Goal: Transaction & Acquisition: Purchase product/service

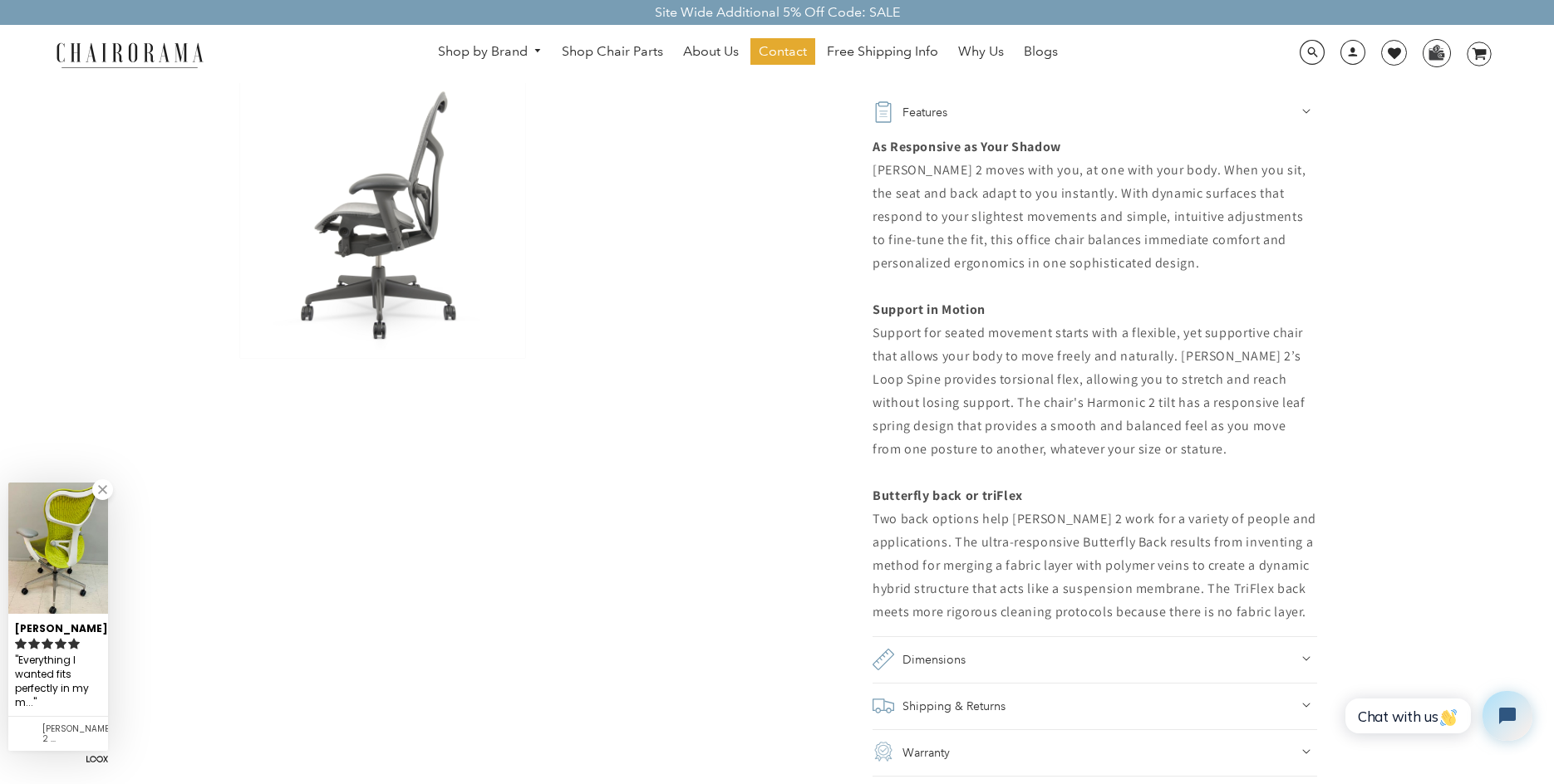
scroll to position [914, 0]
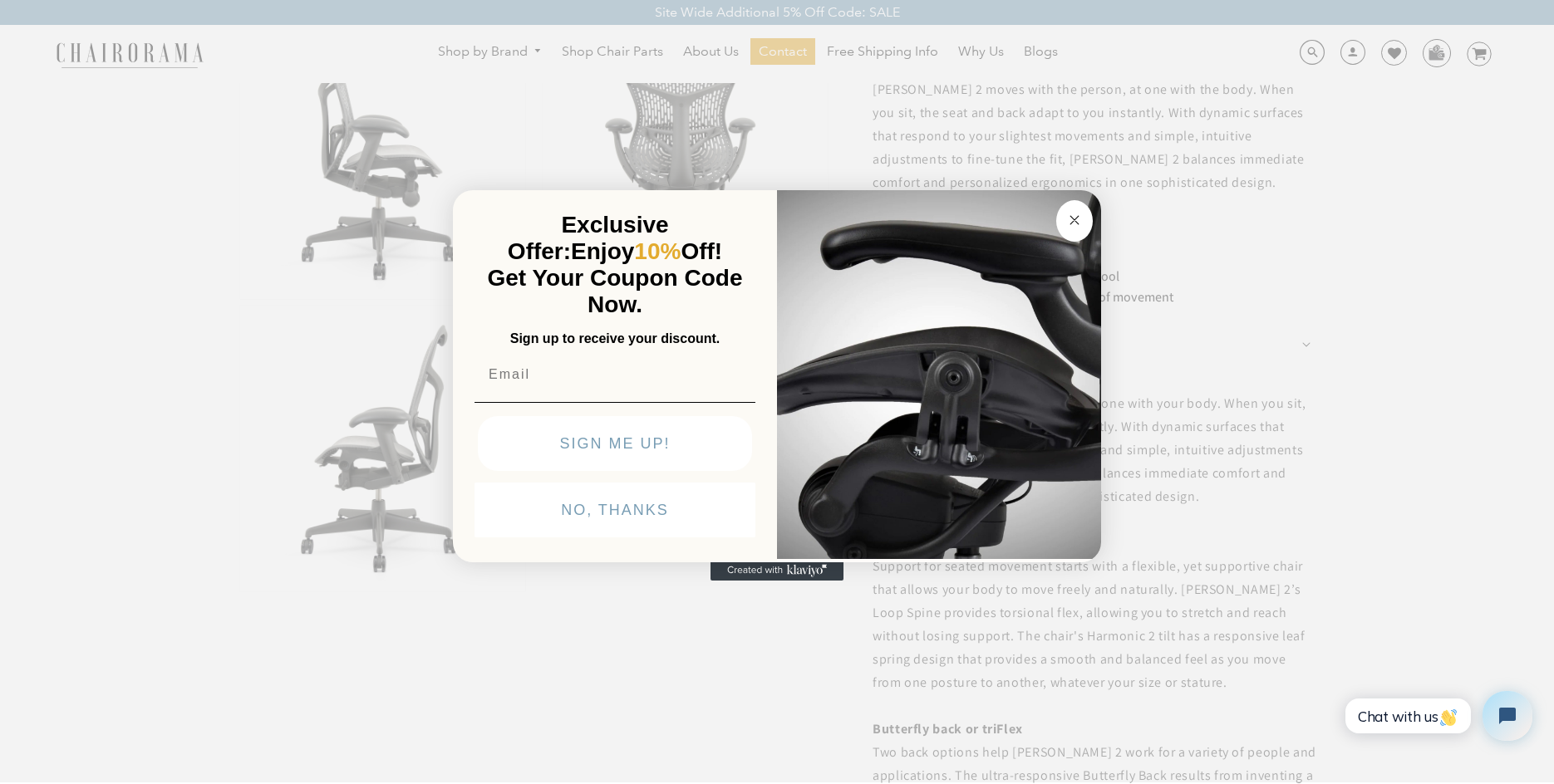
click at [1079, 217] on circle "Close dialog" at bounding box center [1075, 221] width 19 height 19
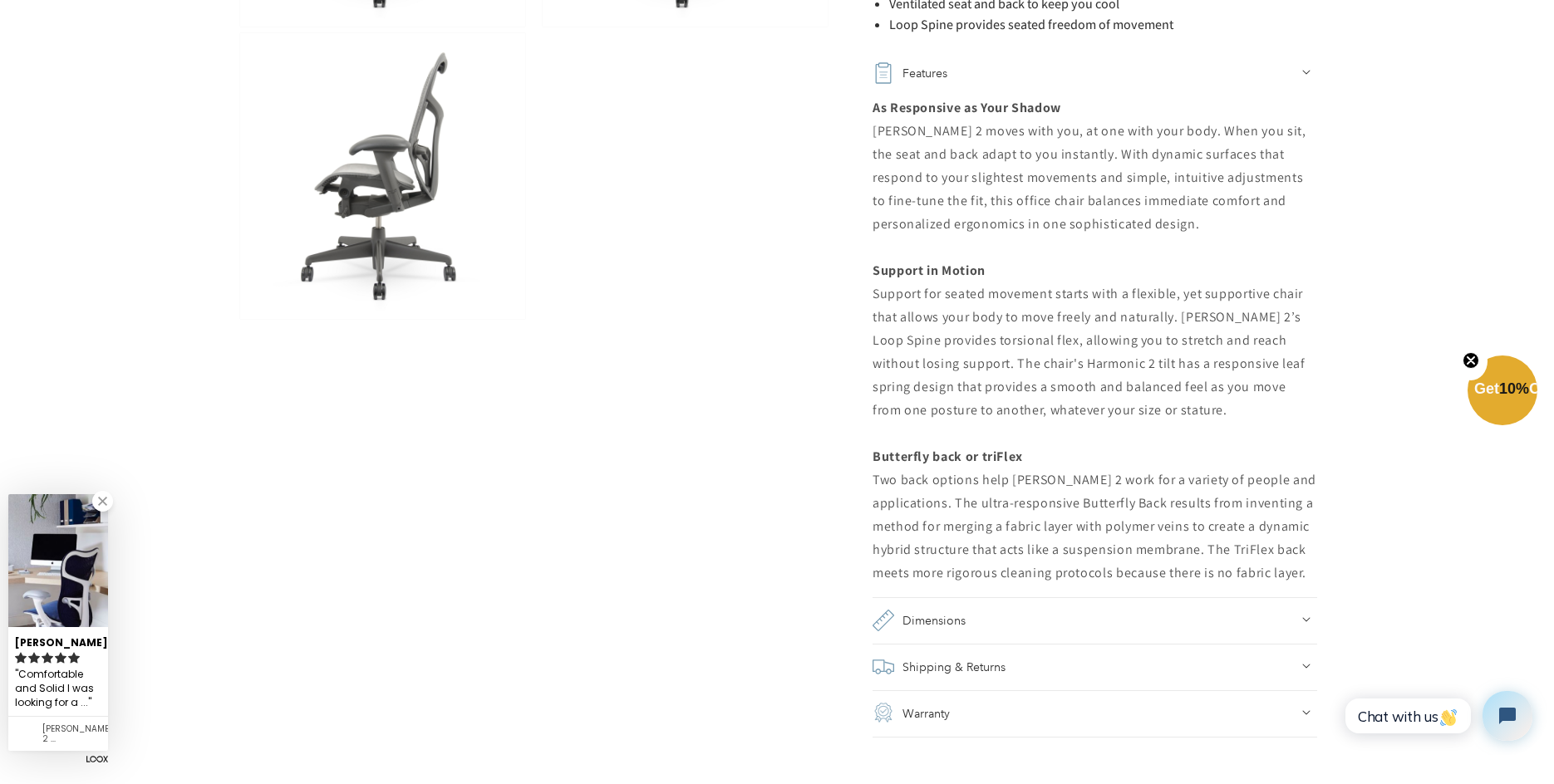
scroll to position [1253, 0]
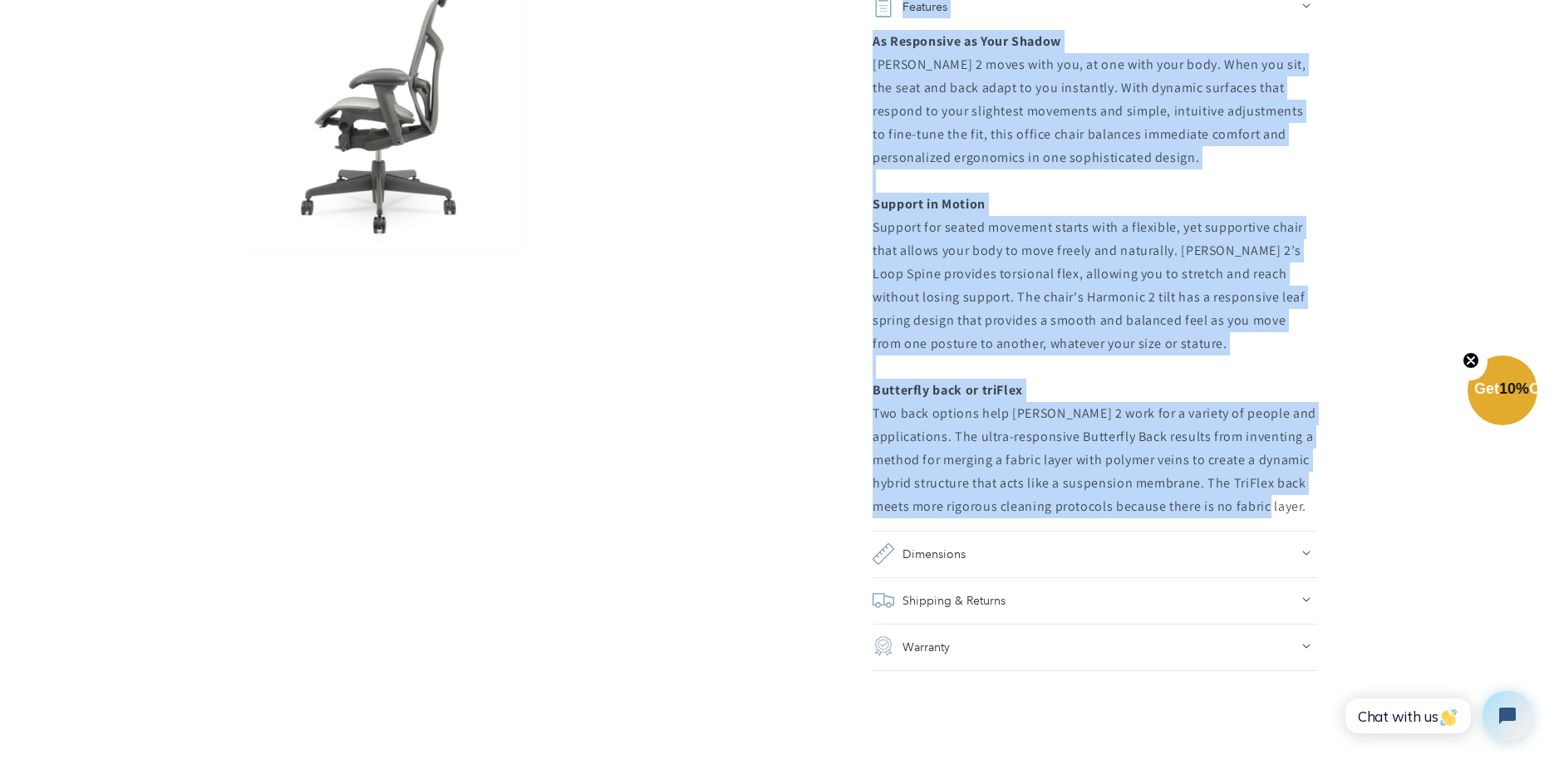
drag, startPoint x: 870, startPoint y: 253, endPoint x: 1354, endPoint y: 506, distance: 546.1
copy div "[PERSON_NAME] 2 moves with the person, at one with the body. When you sit, the …"
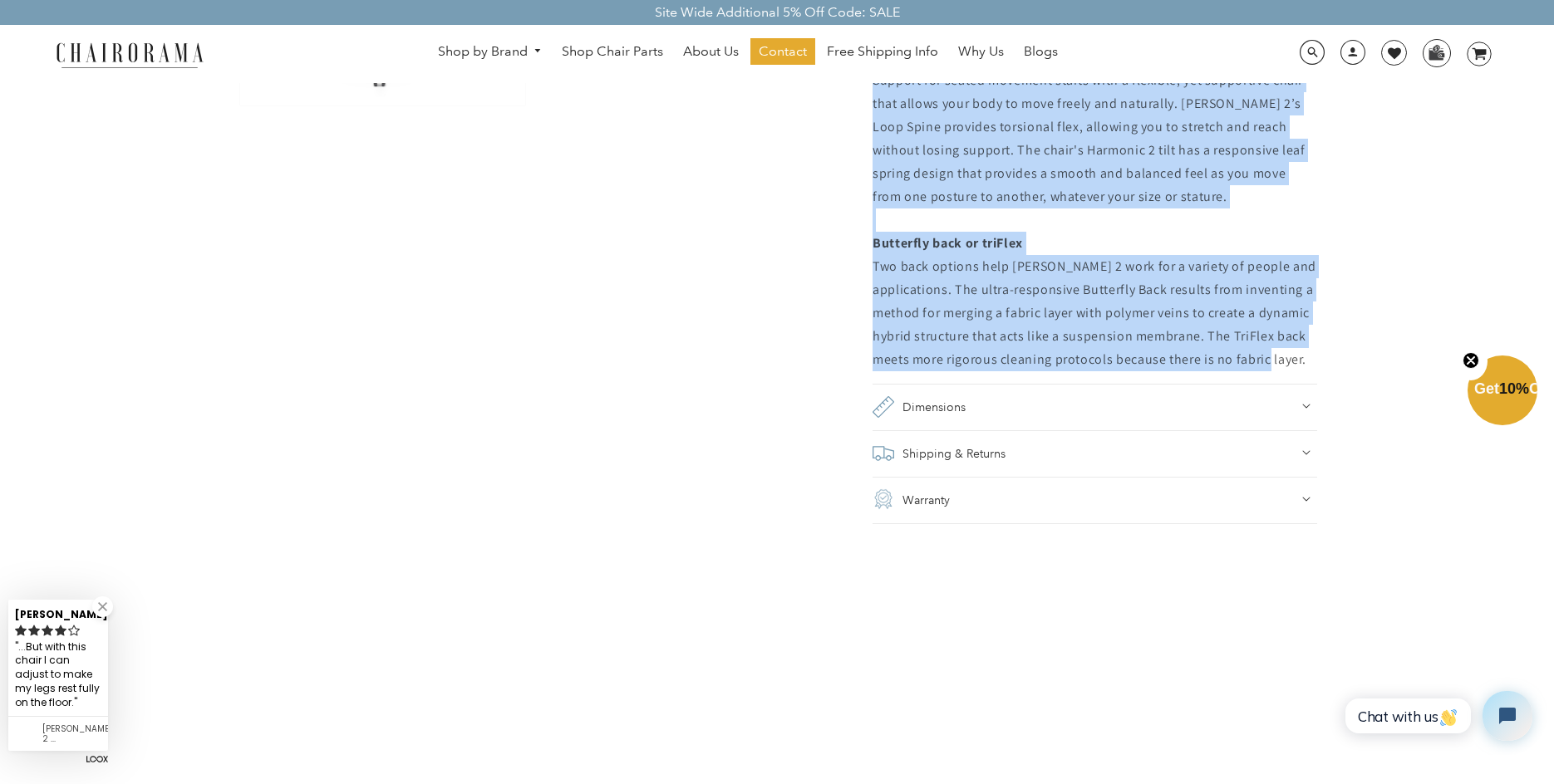
scroll to position [1170, 0]
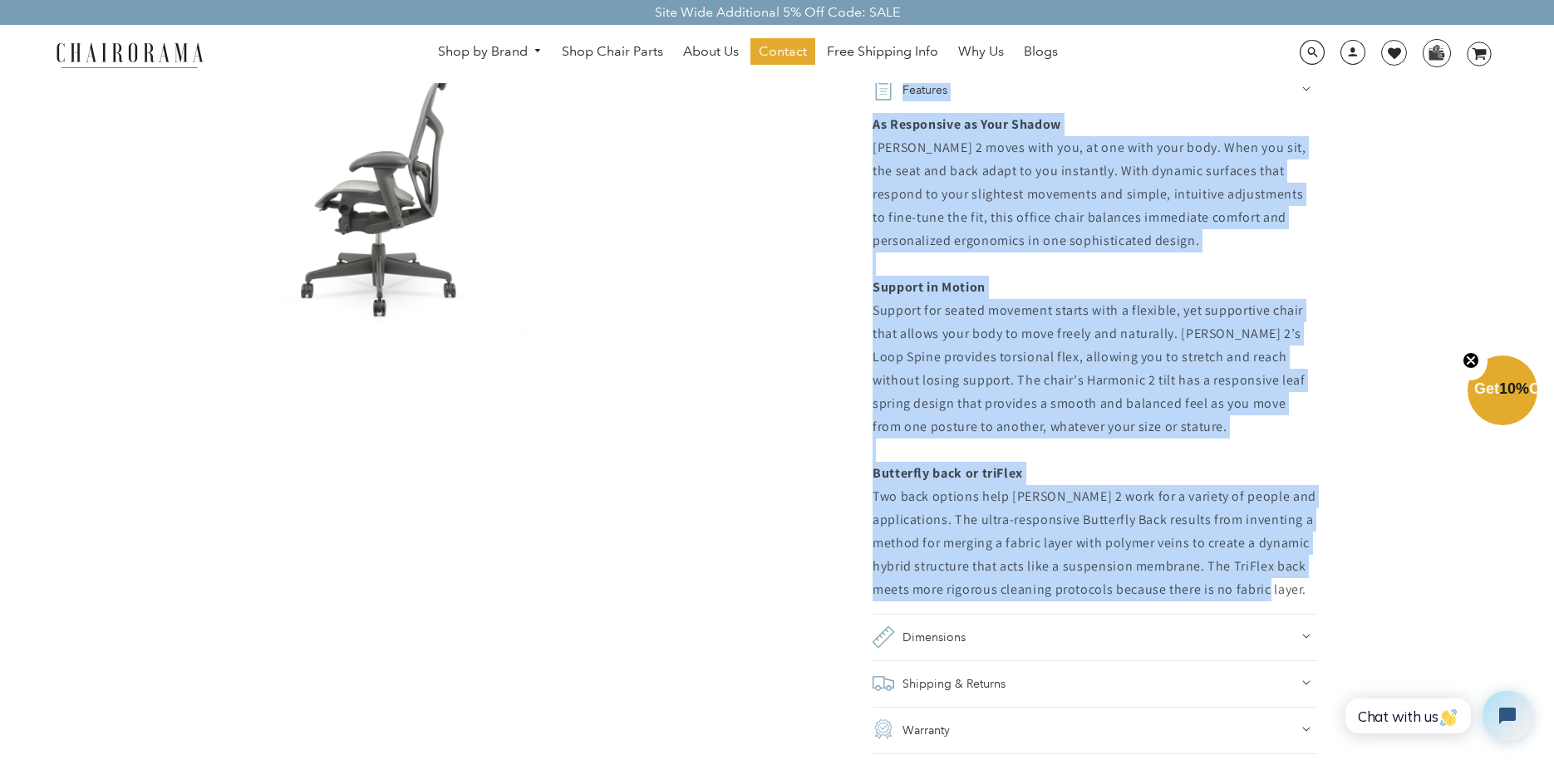
copy div "[PERSON_NAME] 2 moves with the person, at one with the body. When you sit, the …"
